Goal: Information Seeking & Learning: Learn about a topic

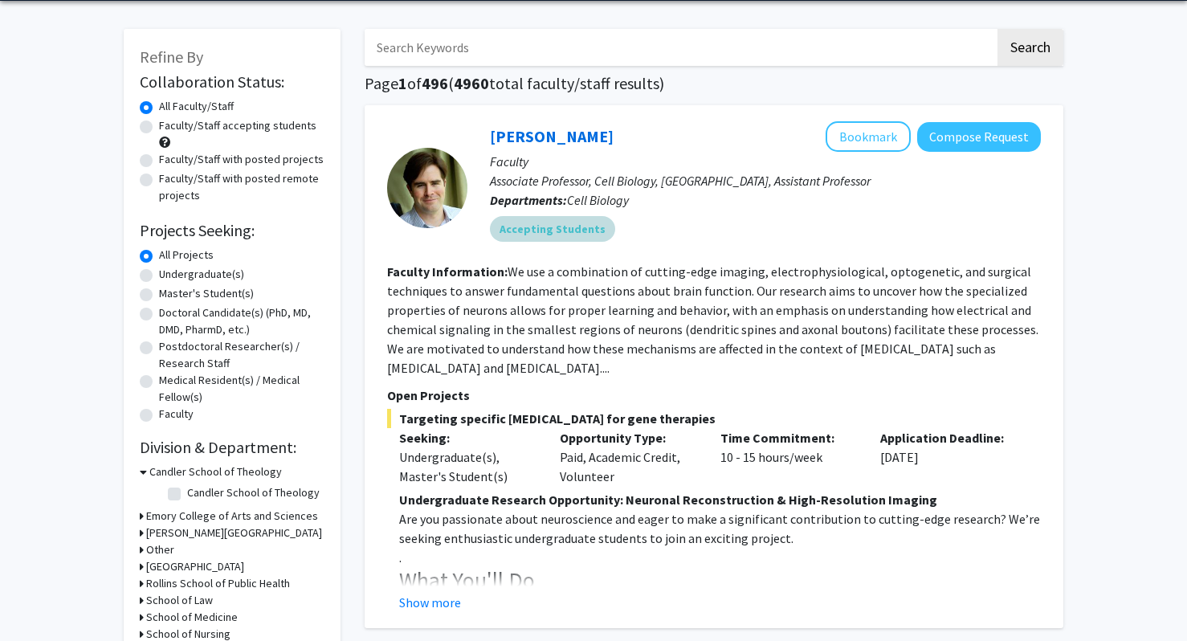
scroll to position [68, 0]
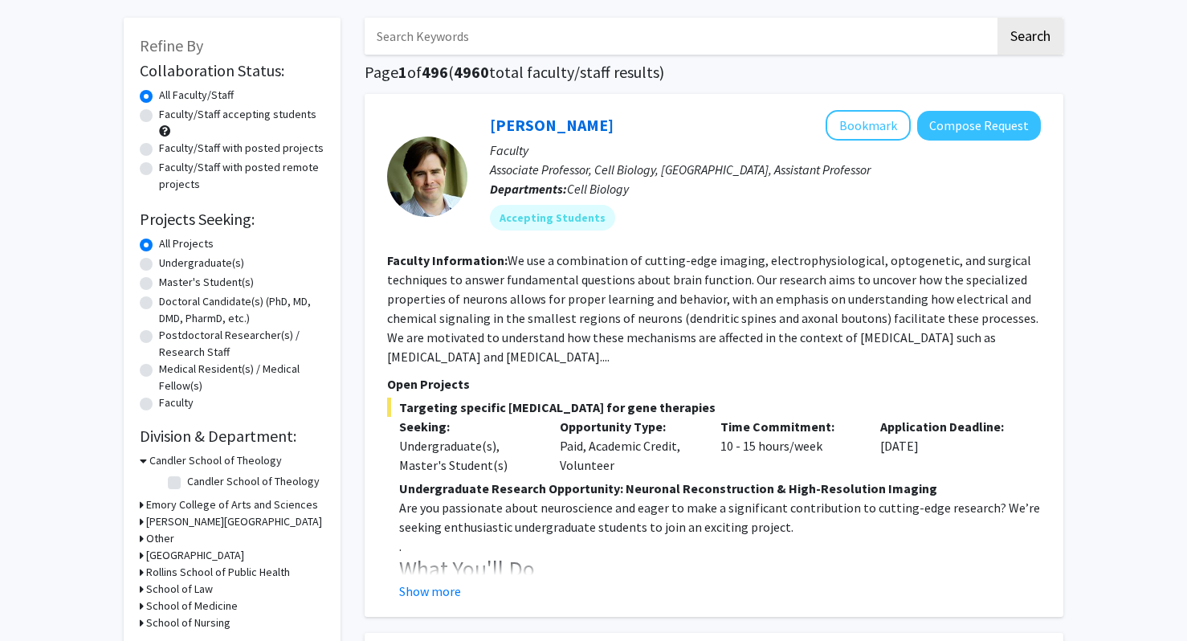
click at [201, 113] on label "Faculty/Staff accepting students" at bounding box center [237, 114] width 157 height 17
click at [170, 113] on input "Faculty/Staff accepting students" at bounding box center [164, 111] width 10 height 10
radio input "true"
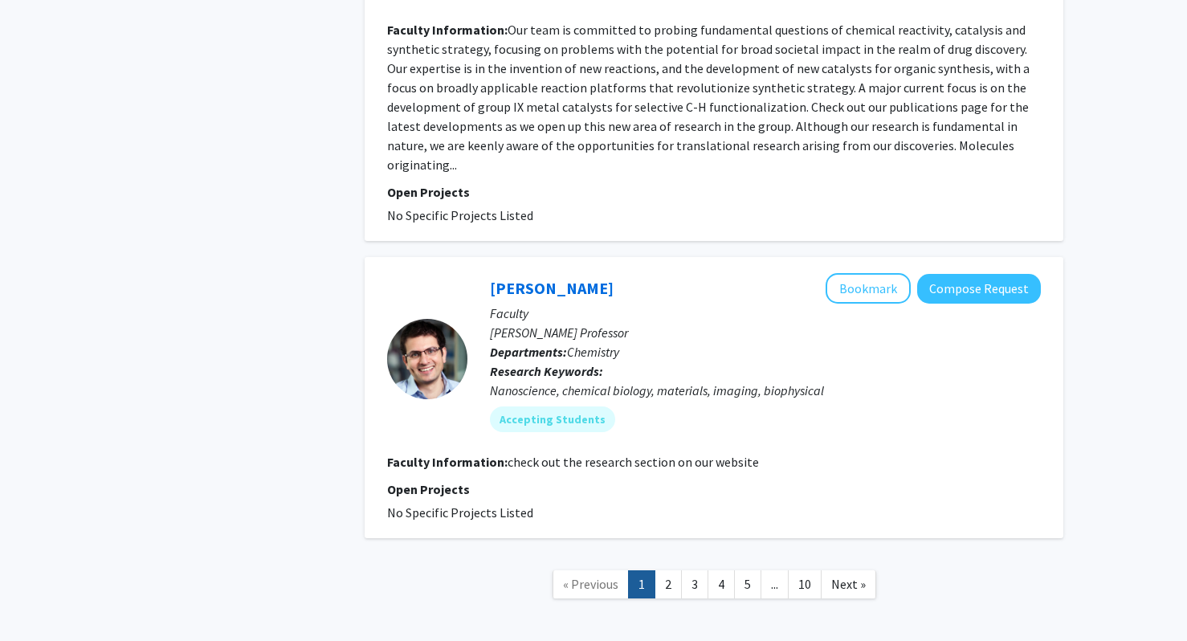
scroll to position [4400, 0]
click at [666, 571] on link "2" at bounding box center [668, 585] width 27 height 28
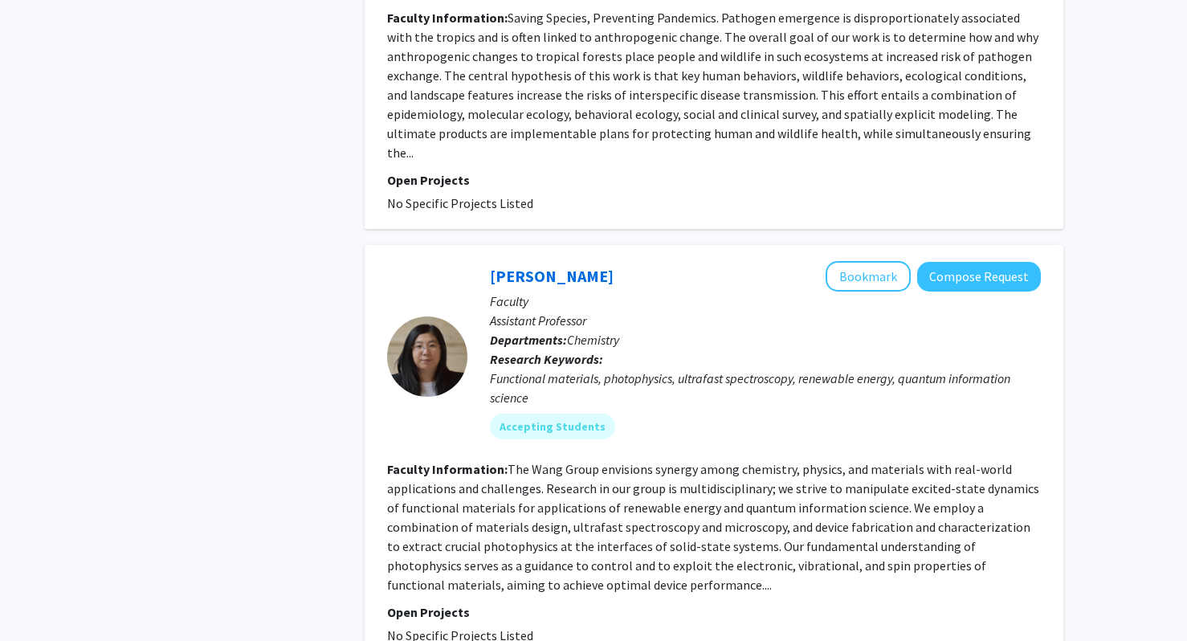
scroll to position [3529, 0]
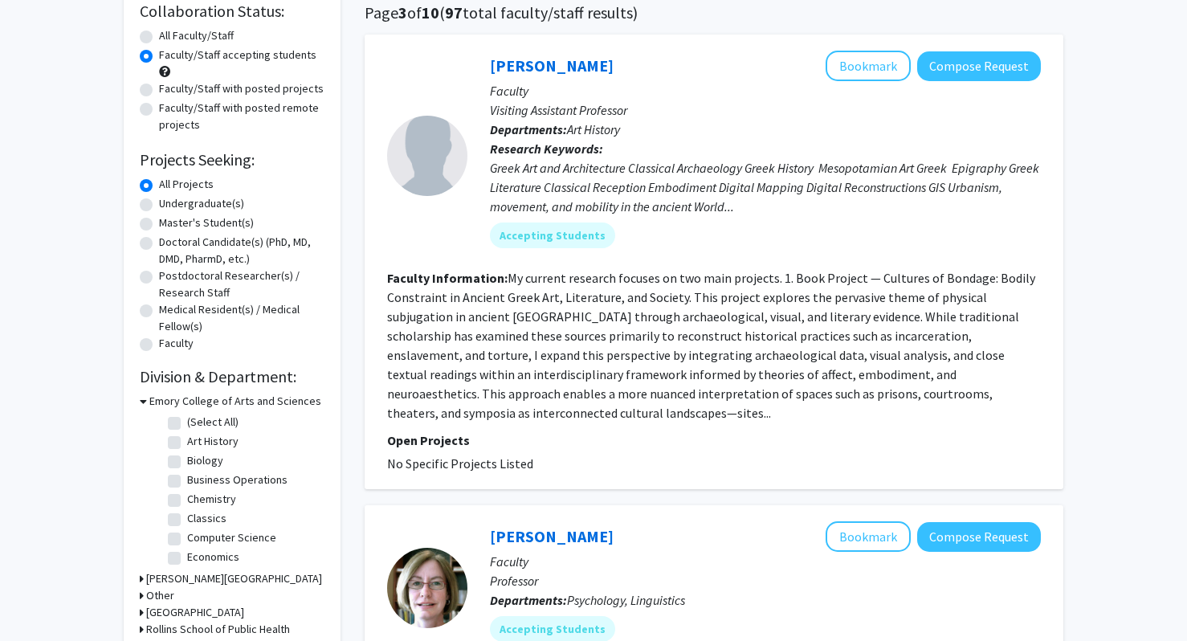
scroll to position [133, 0]
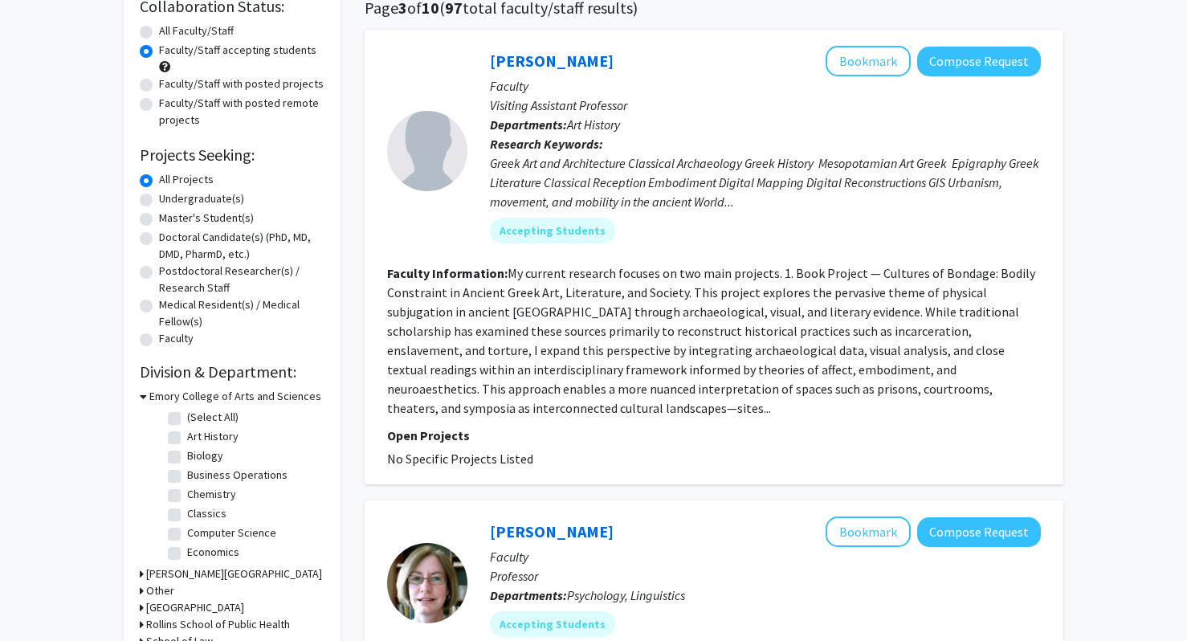
click at [187, 456] on label "Biology" at bounding box center [205, 456] width 36 height 17
click at [187, 456] on input "Biology" at bounding box center [192, 453] width 10 height 10
checkbox input "true"
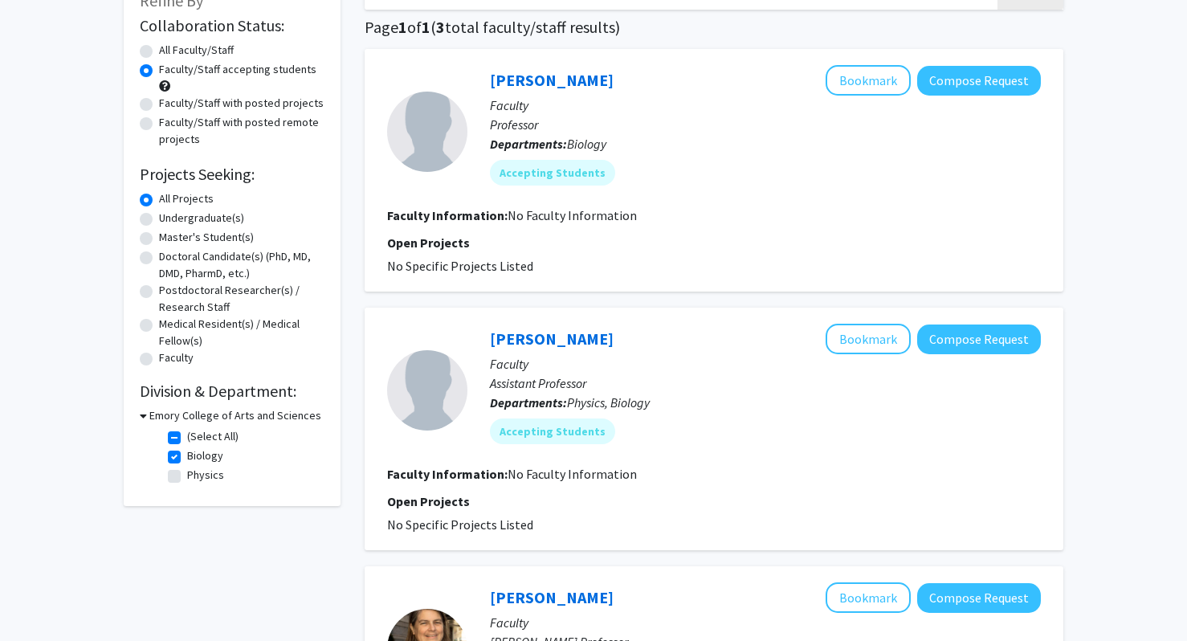
scroll to position [133, 0]
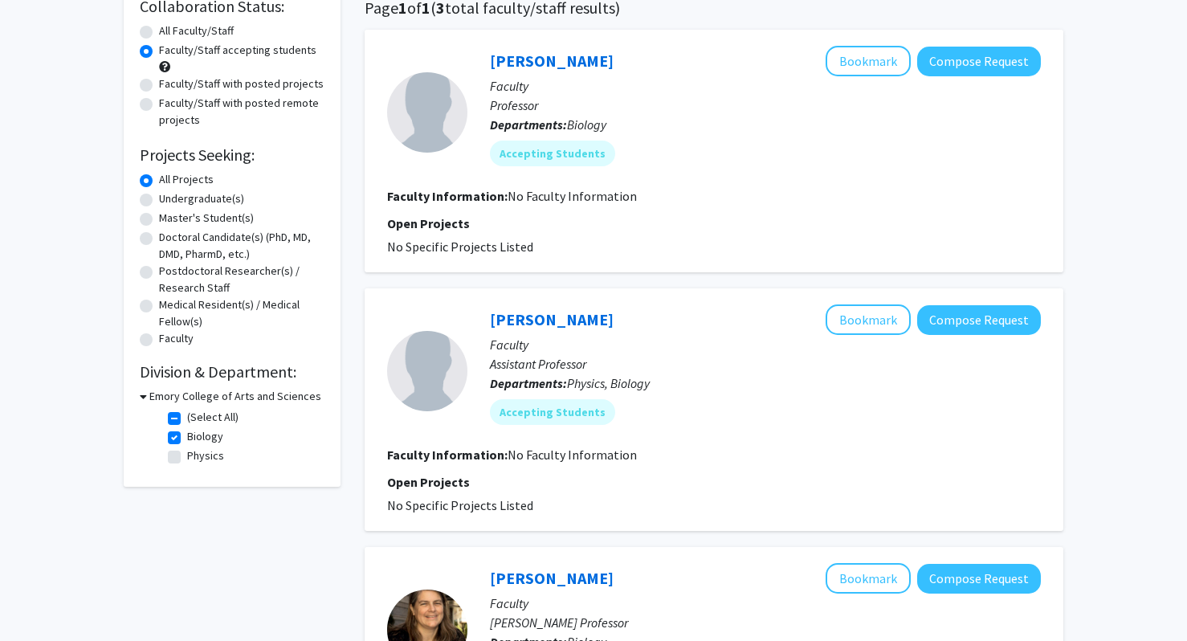
click at [184, 435] on fg-checkbox "Biology Biology" at bounding box center [244, 437] width 153 height 19
click at [187, 440] on label "Biology" at bounding box center [205, 436] width 36 height 17
click at [187, 439] on input "Biology" at bounding box center [192, 433] width 10 height 10
checkbox input "false"
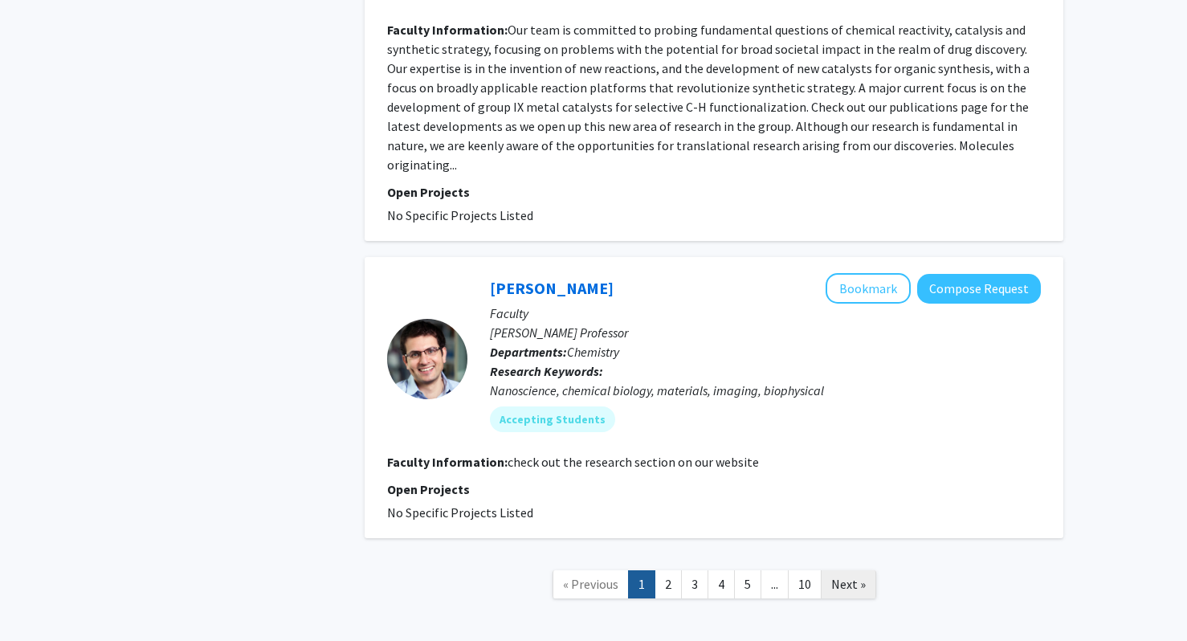
scroll to position [4400, 0]
click at [852, 577] on span "Next »" at bounding box center [849, 585] width 35 height 16
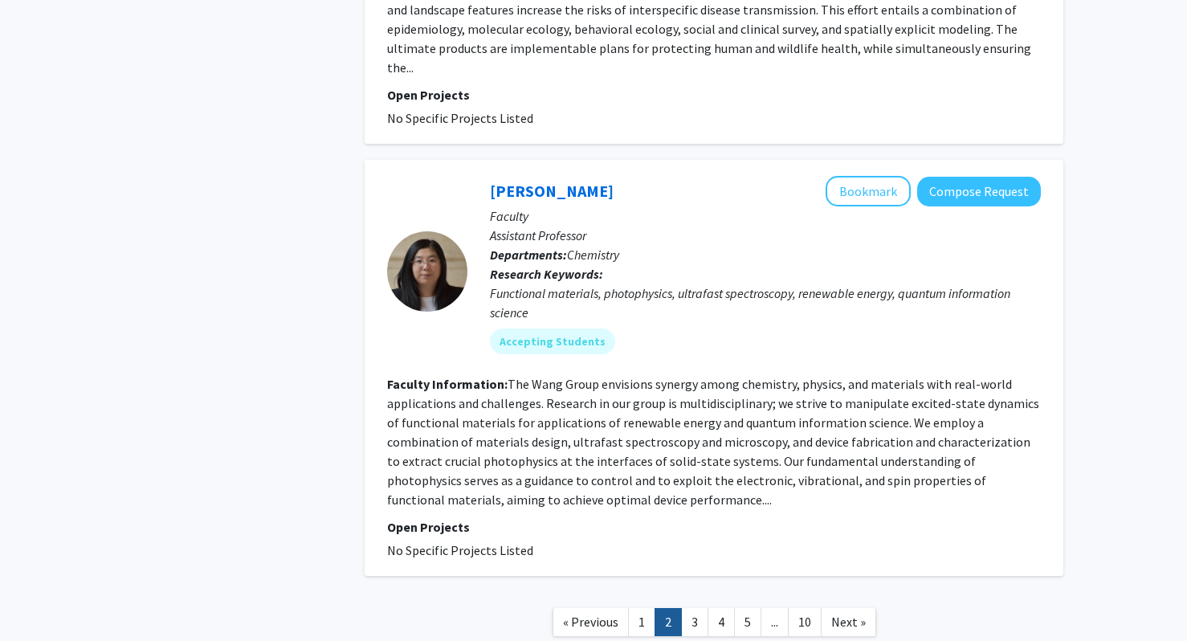
scroll to position [3608, 0]
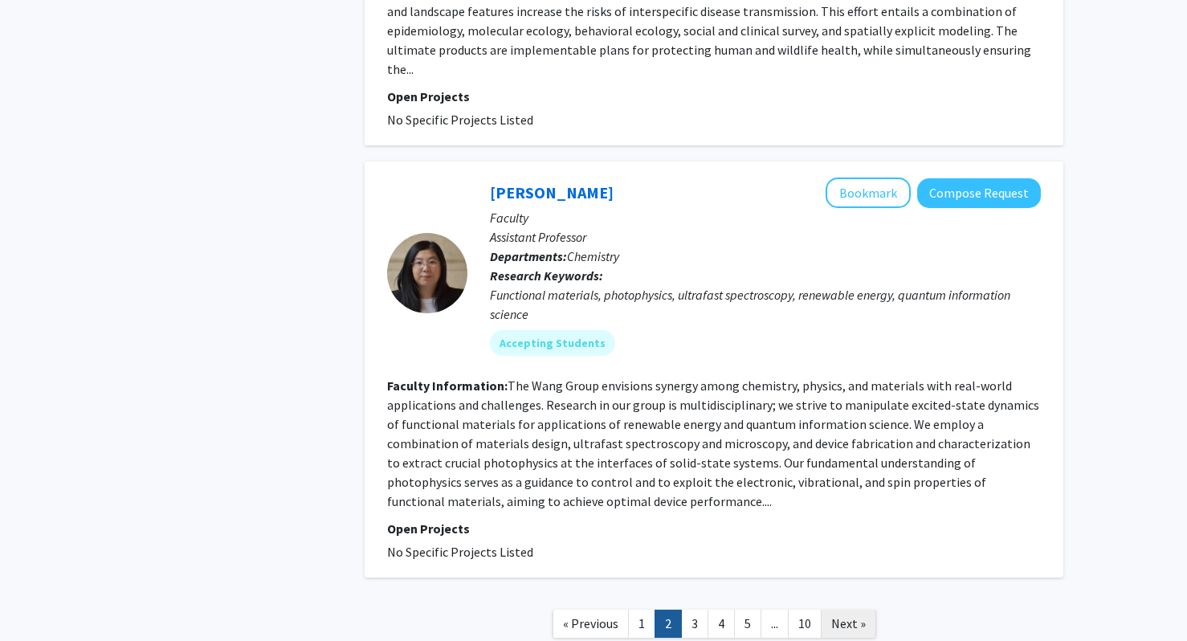
click at [840, 615] on span "Next »" at bounding box center [849, 623] width 35 height 16
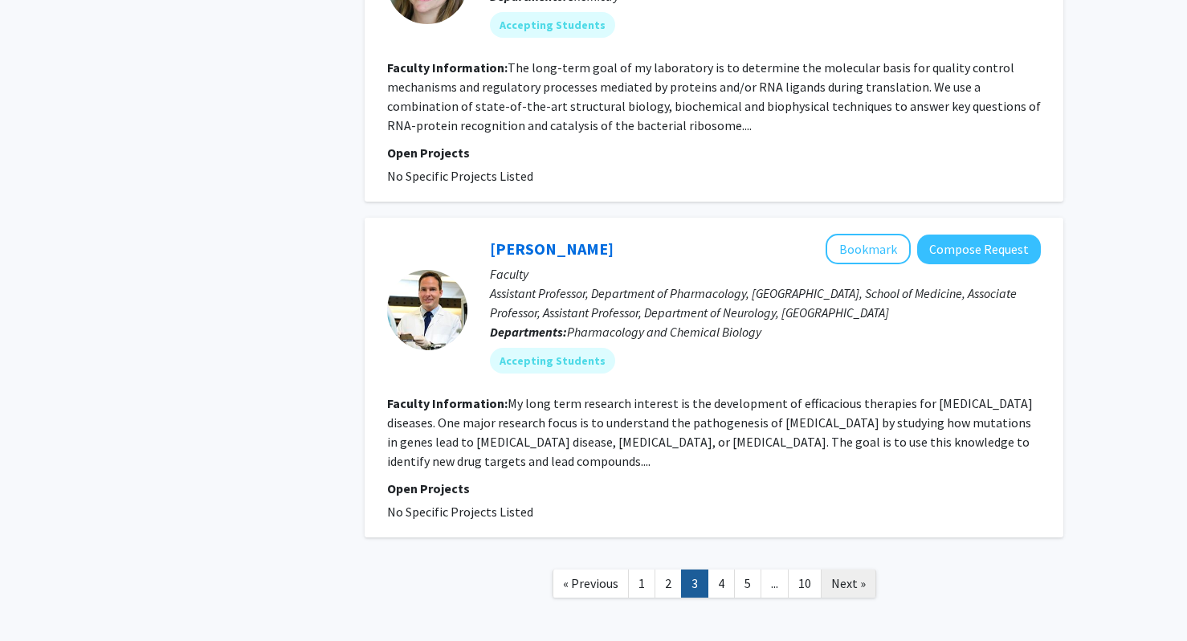
scroll to position [3390, 0]
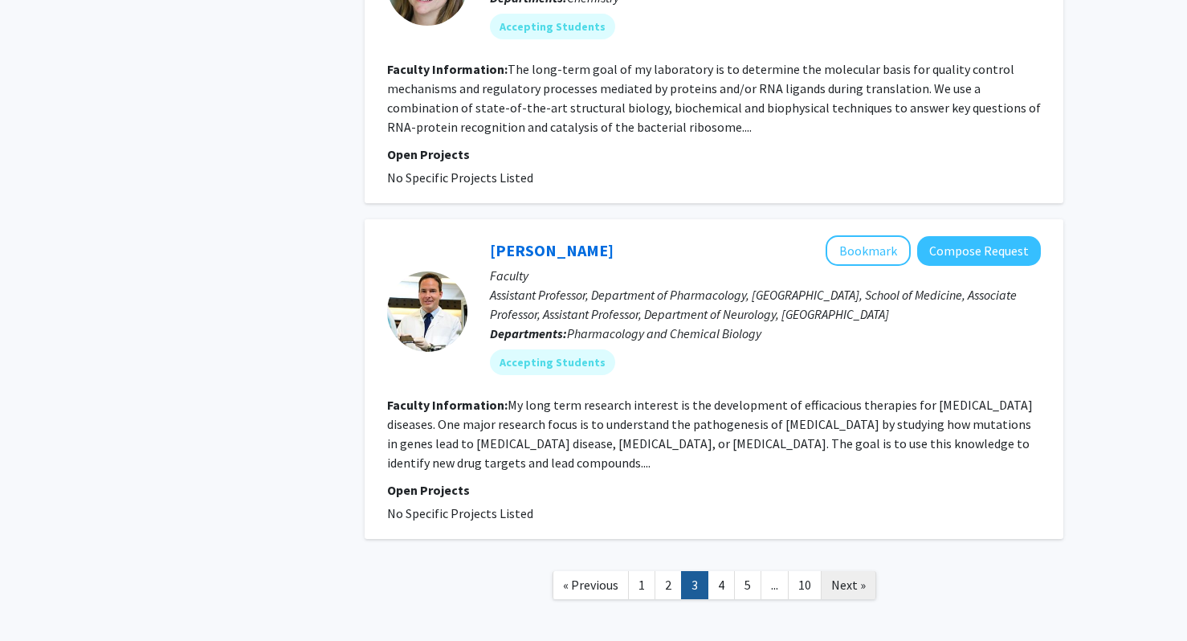
click at [845, 577] on span "Next »" at bounding box center [849, 585] width 35 height 16
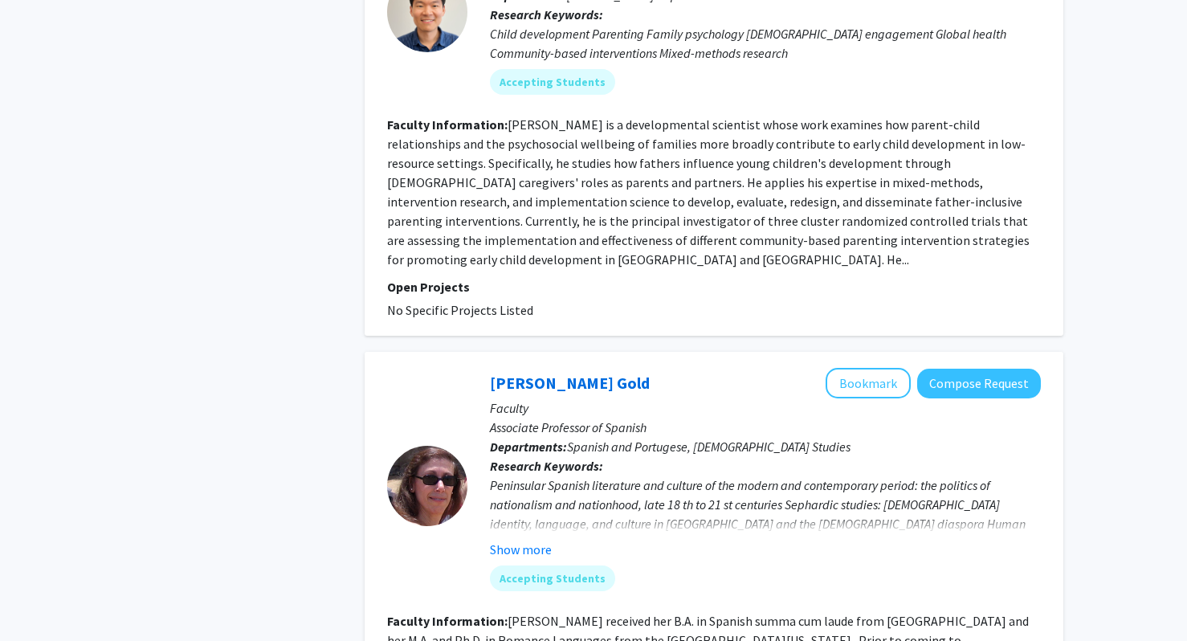
scroll to position [3742, 0]
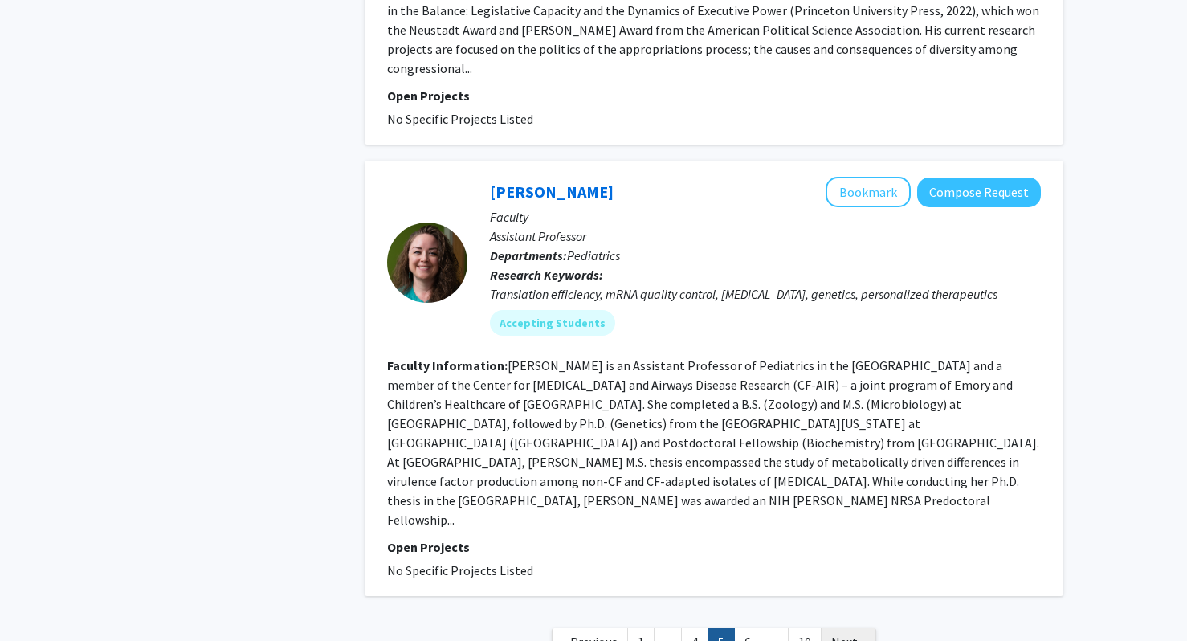
scroll to position [3525, 0]
click at [858, 635] on span "Next »" at bounding box center [849, 643] width 35 height 16
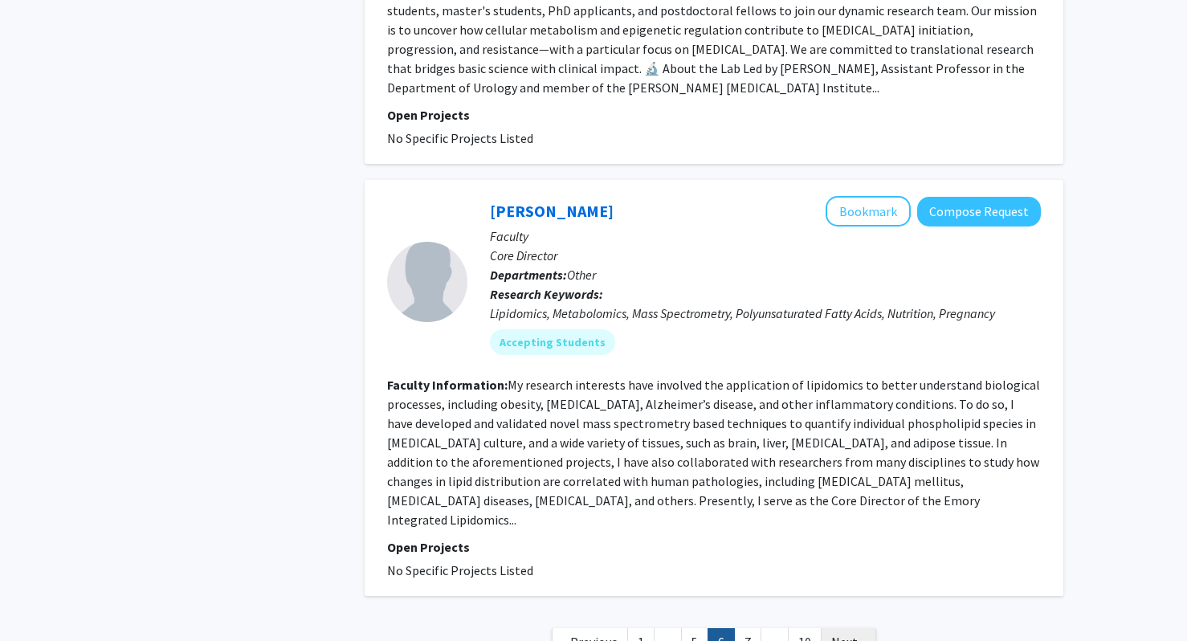
scroll to position [3178, 0]
click at [844, 635] on span "Next »" at bounding box center [849, 643] width 35 height 16
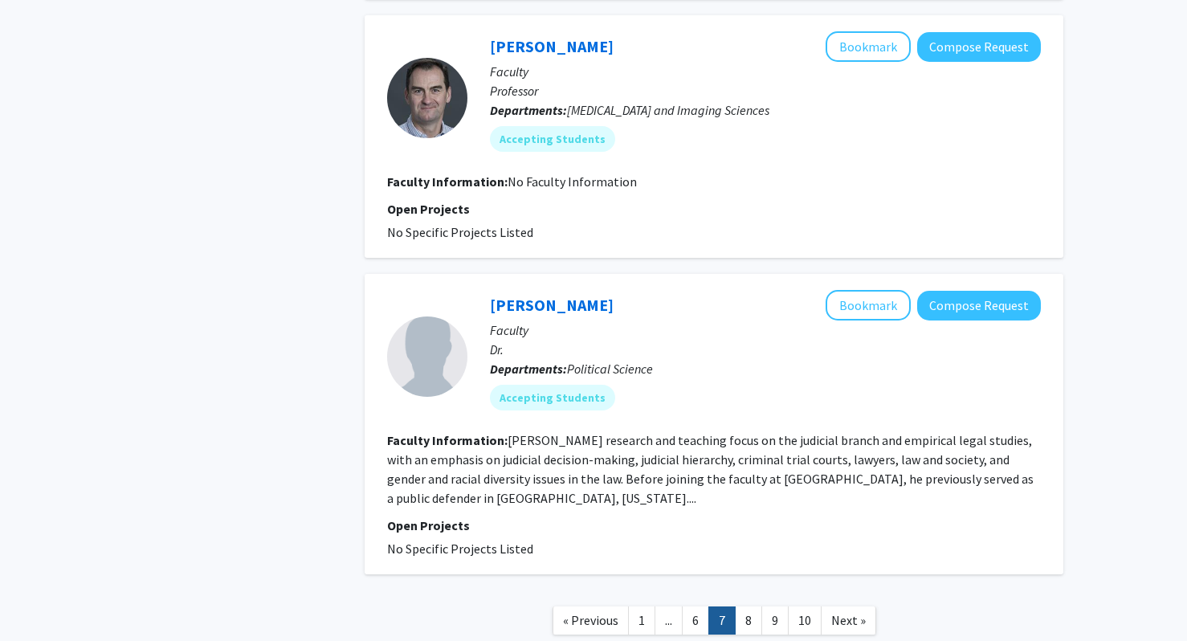
scroll to position [2372, 0]
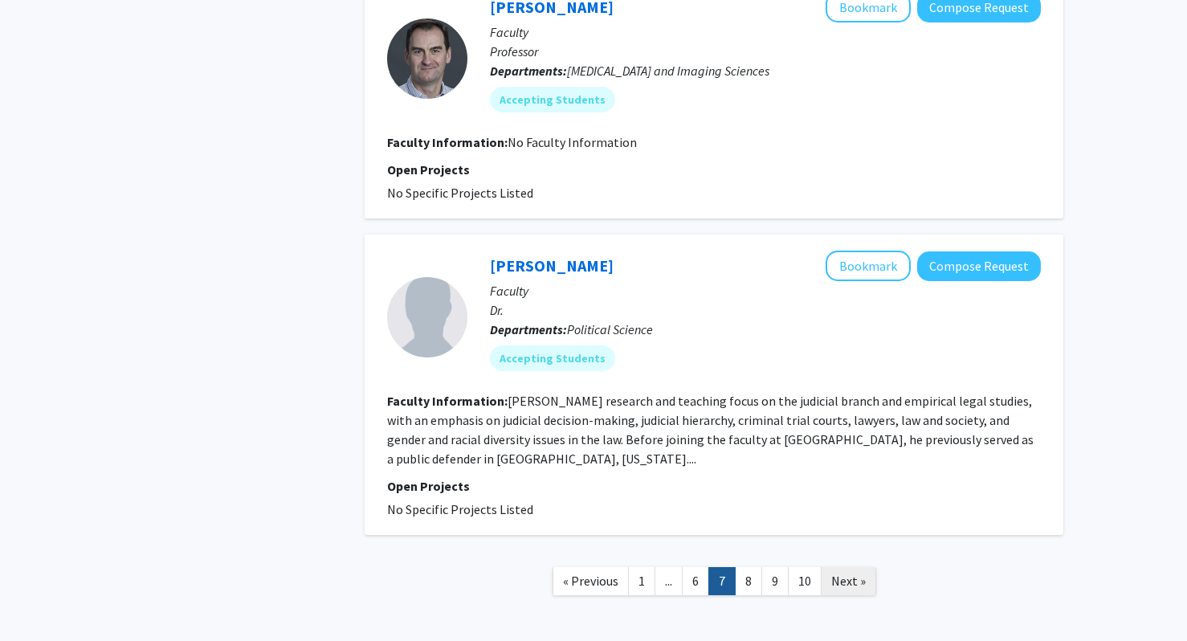
click at [858, 573] on link "Next »" at bounding box center [848, 581] width 55 height 28
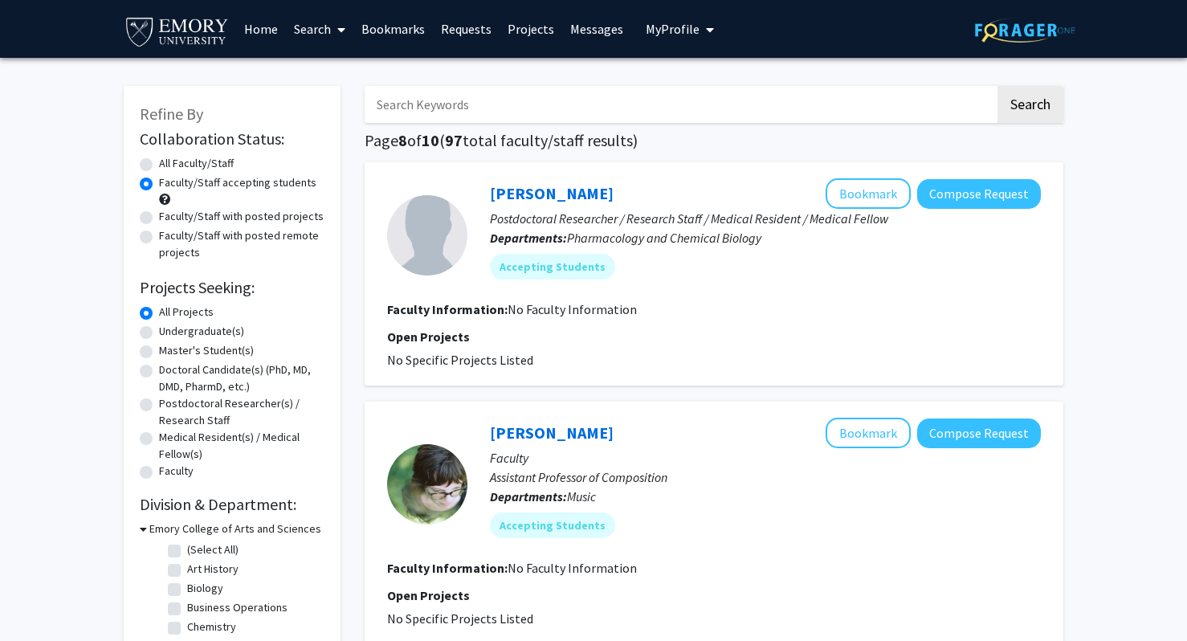
click at [200, 187] on label "Faculty/Staff accepting students" at bounding box center [237, 182] width 157 height 17
click at [170, 185] on input "Faculty/Staff accepting students" at bounding box center [164, 179] width 10 height 10
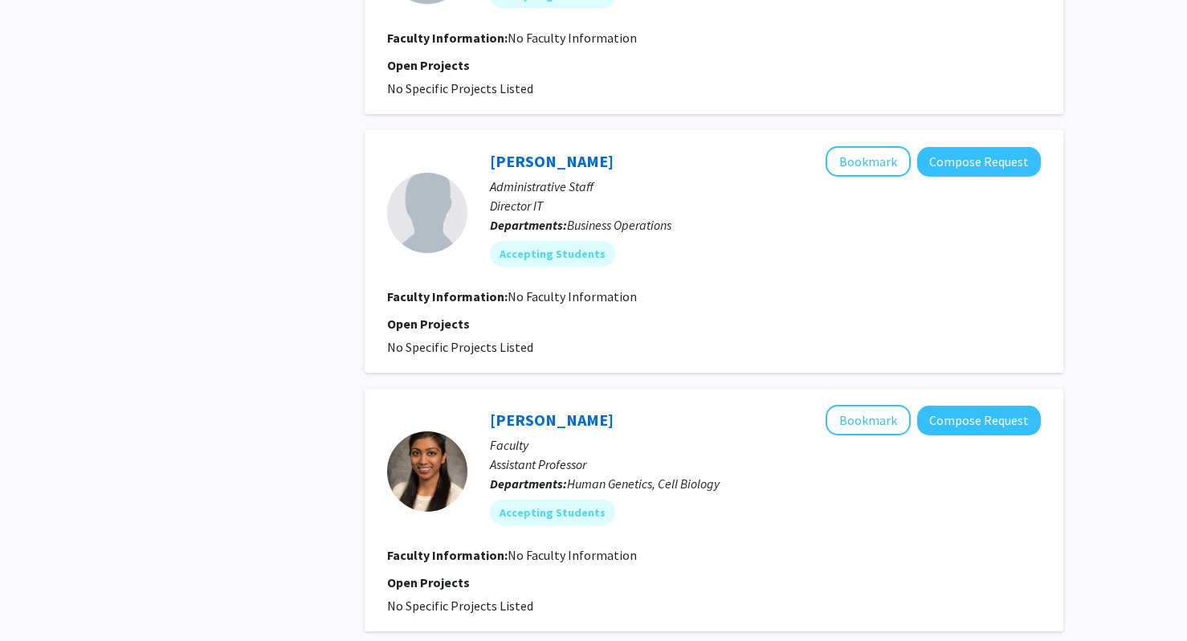
scroll to position [2252, 0]
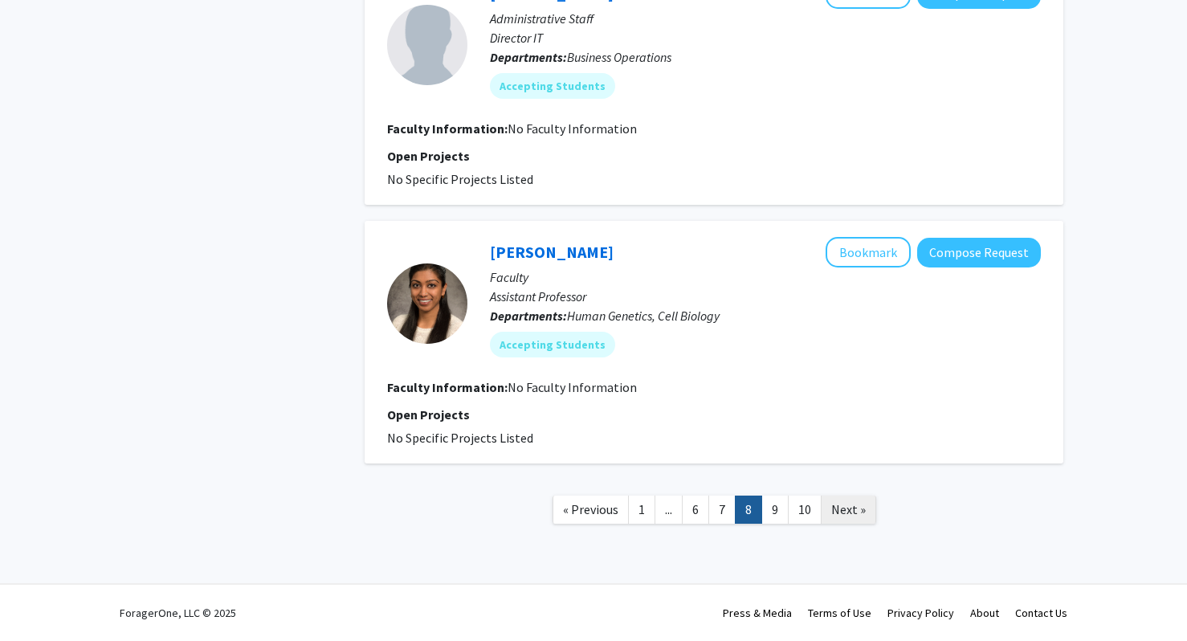
click at [849, 509] on span "Next »" at bounding box center [849, 509] width 35 height 16
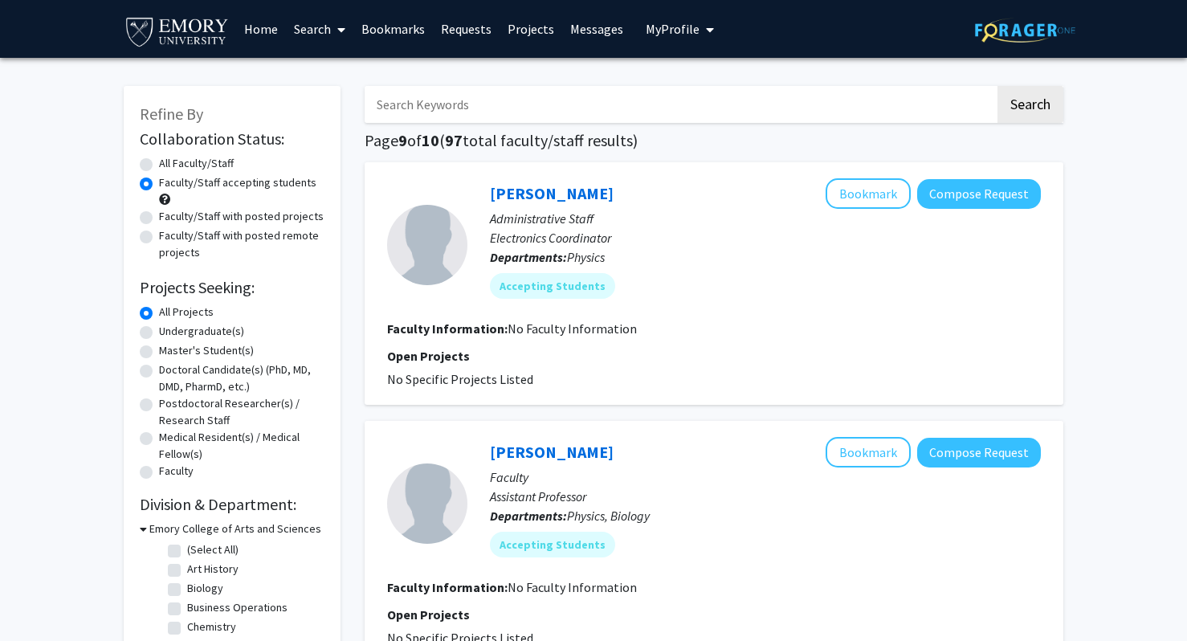
click at [225, 221] on label "Faculty/Staff with posted projects" at bounding box center [241, 216] width 165 height 17
click at [170, 219] on input "Faculty/Staff with posted projects" at bounding box center [164, 213] width 10 height 10
radio input "true"
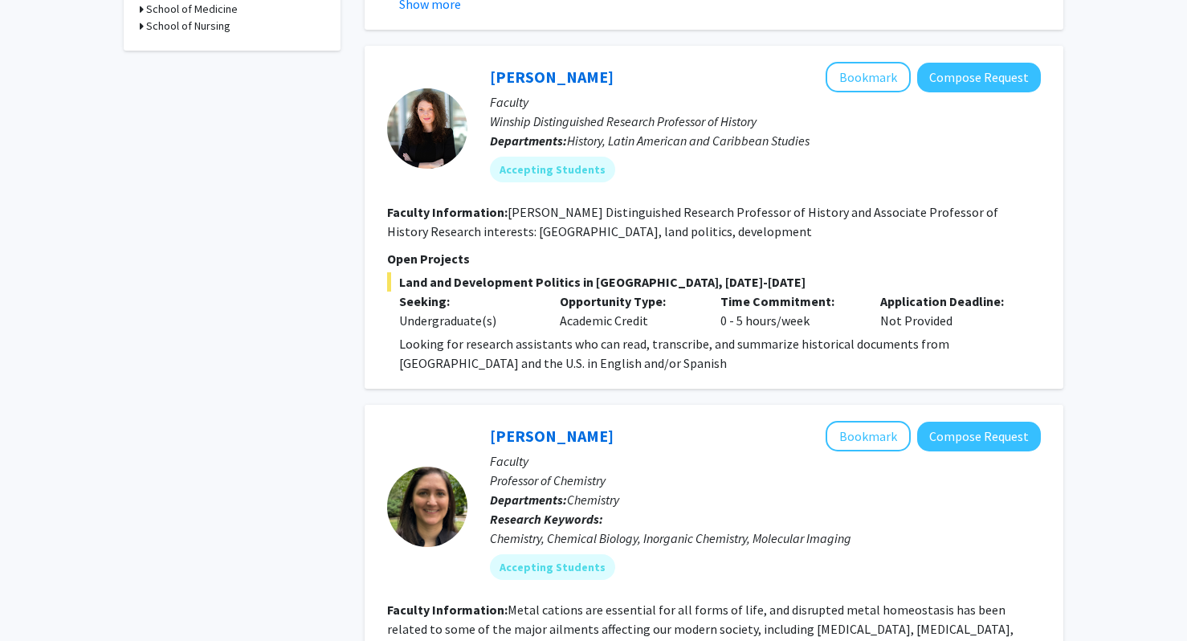
scroll to position [1217, 0]
